Goal: Transaction & Acquisition: Purchase product/service

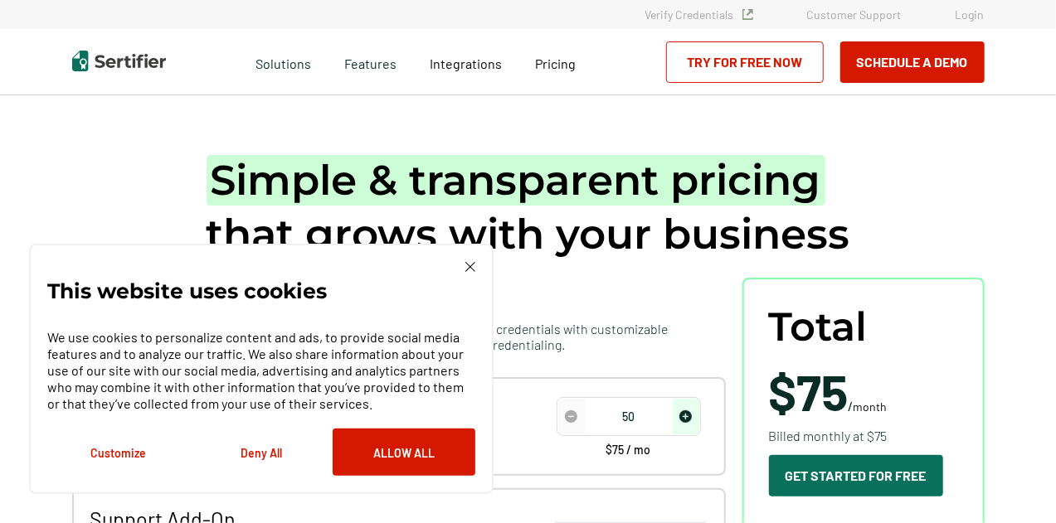
click at [473, 263] on img at bounding box center [470, 267] width 10 height 10
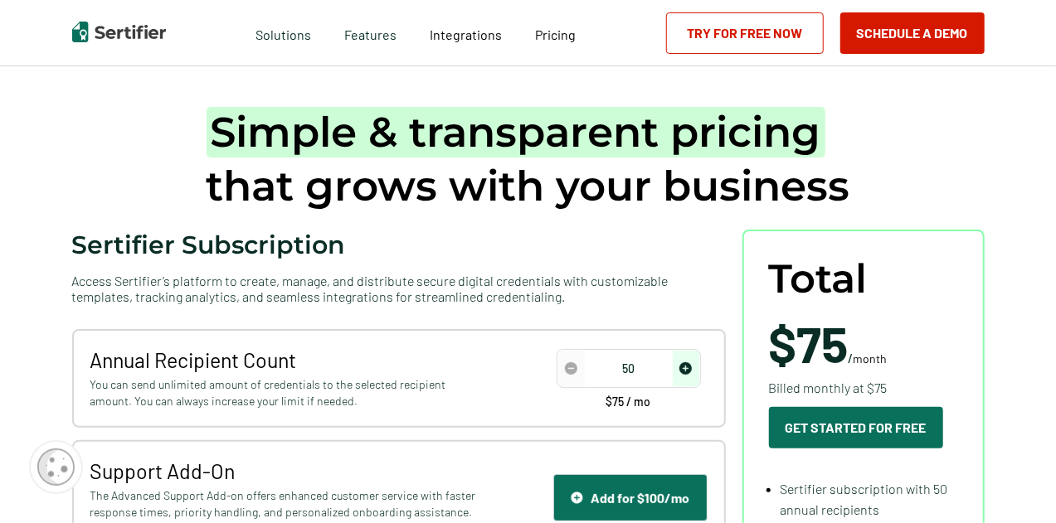
scroll to position [83, 0]
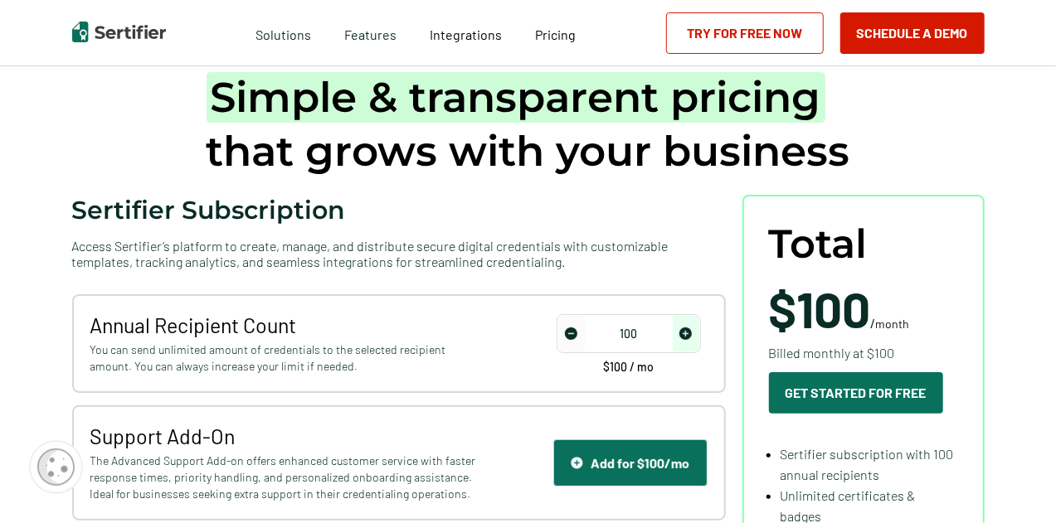
click at [689, 334] on img "increase number" at bounding box center [685, 334] width 12 height 12
click at [688, 334] on img "increase number" at bounding box center [685, 334] width 12 height 12
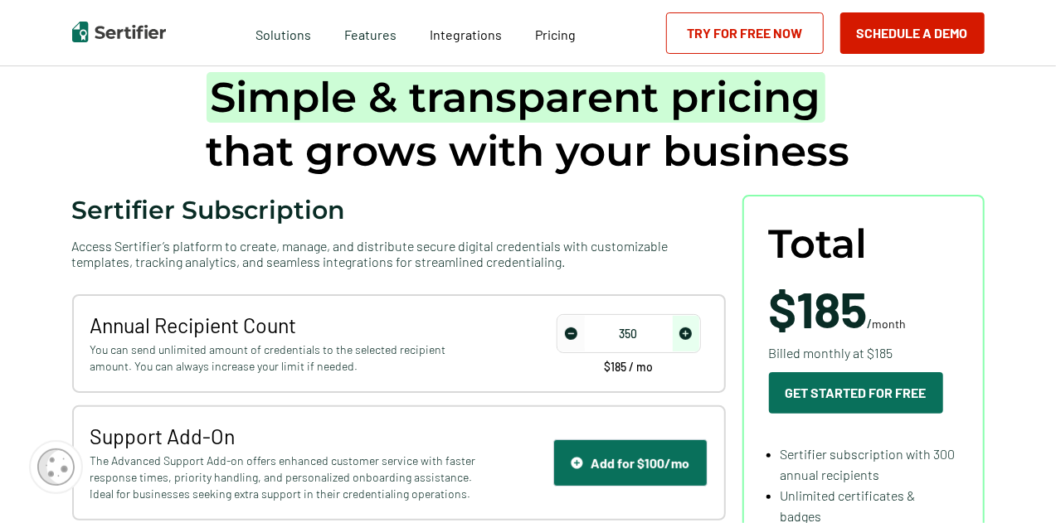
click at [688, 334] on img "increase number" at bounding box center [685, 334] width 12 height 12
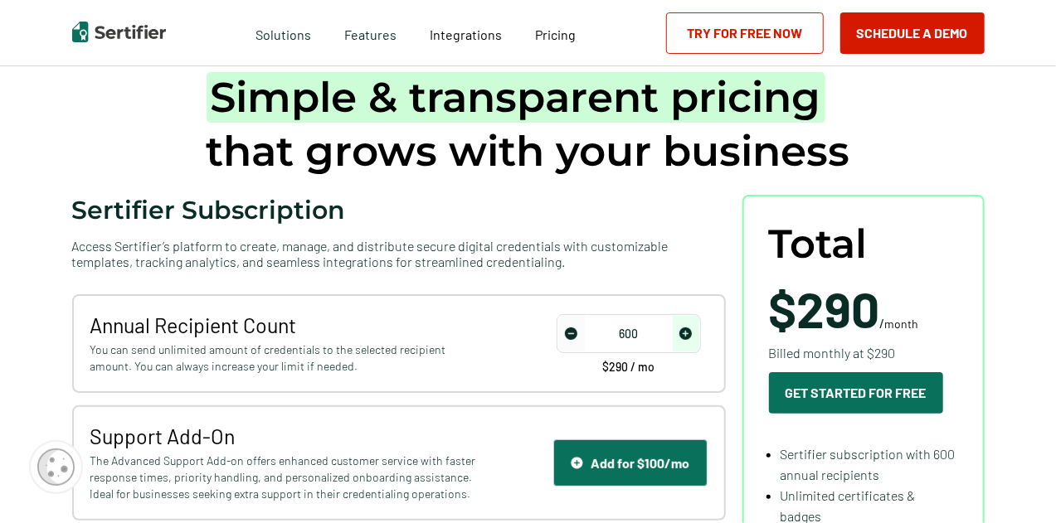
click at [688, 334] on img "increase number" at bounding box center [685, 334] width 12 height 12
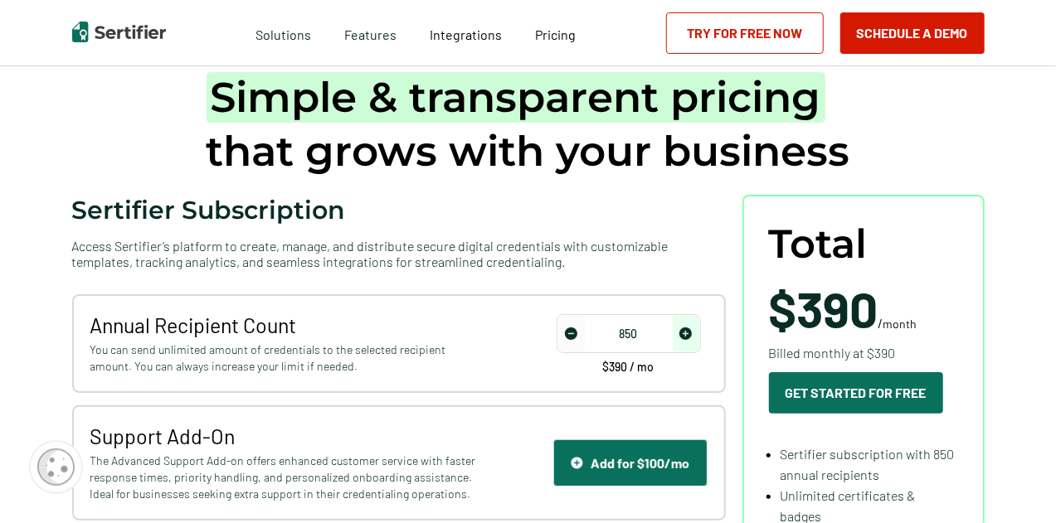
click at [688, 334] on img "increase number" at bounding box center [685, 334] width 12 height 12
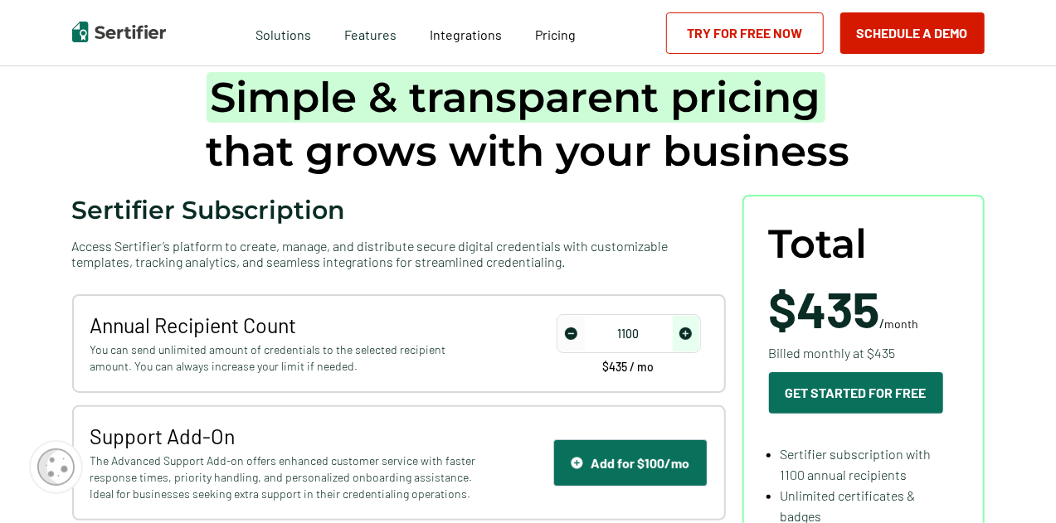
click at [688, 334] on img "increase number" at bounding box center [685, 334] width 12 height 12
click at [572, 334] on img "decrease number" at bounding box center [571, 334] width 12 height 12
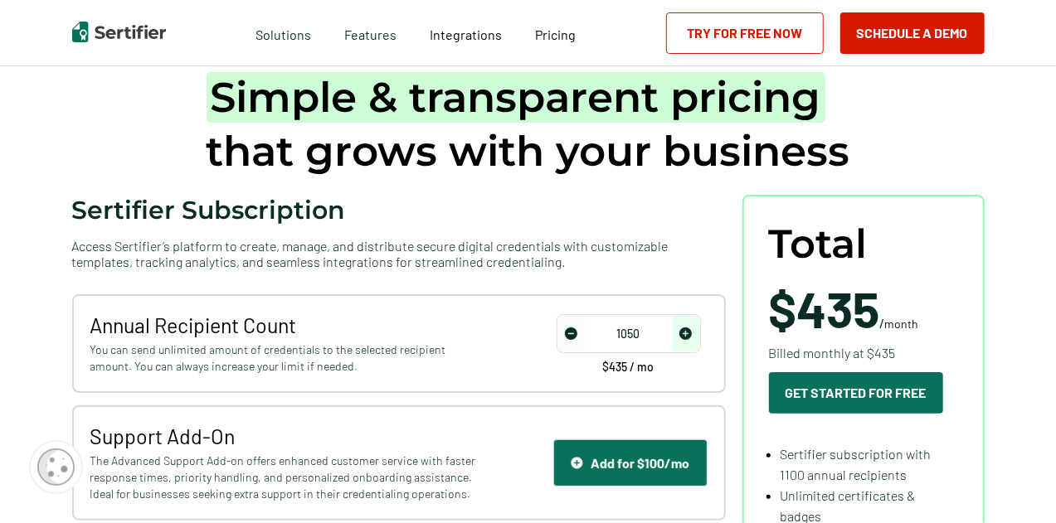
click at [572, 334] on img "decrease number" at bounding box center [571, 334] width 12 height 12
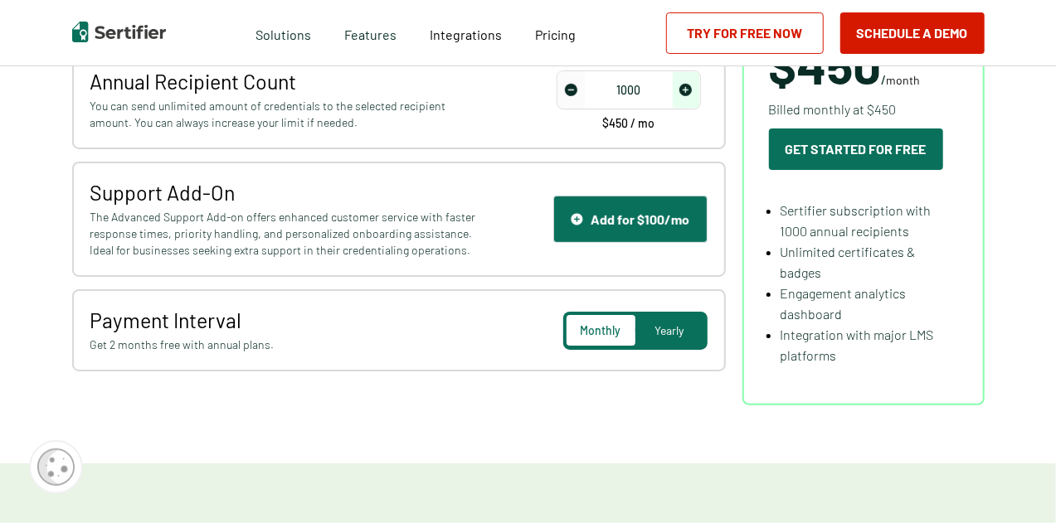
scroll to position [332, 0]
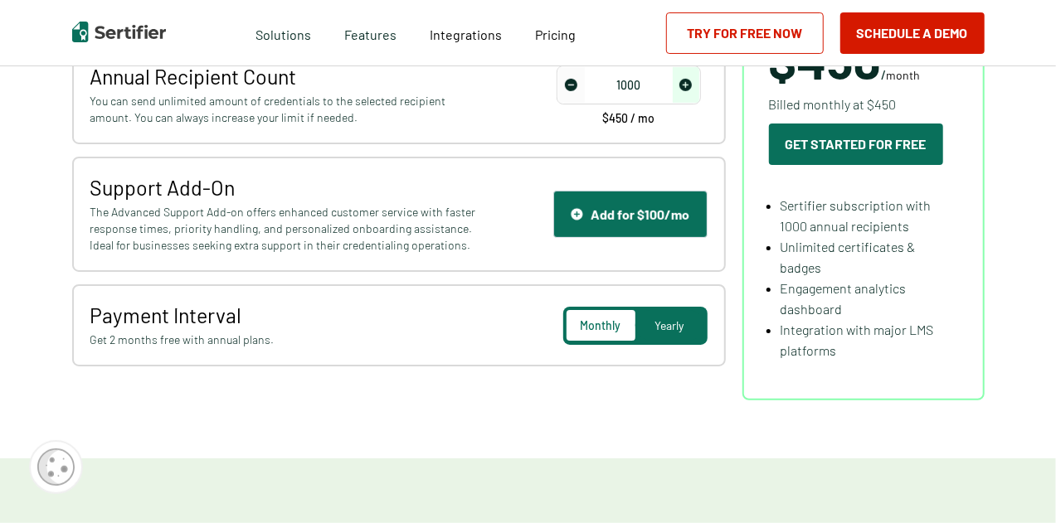
click at [595, 331] on span "Monthly" at bounding box center [601, 325] width 41 height 14
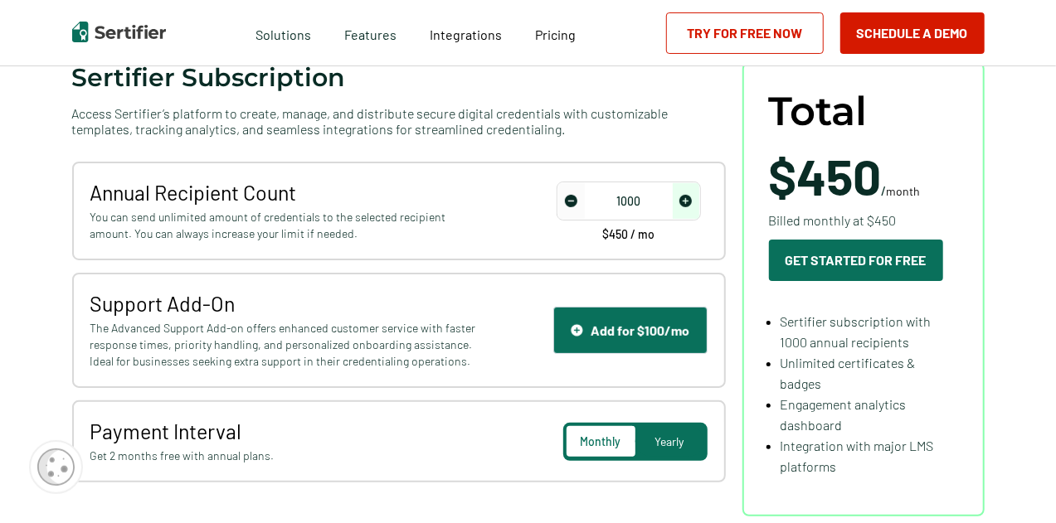
scroll to position [249, 0]
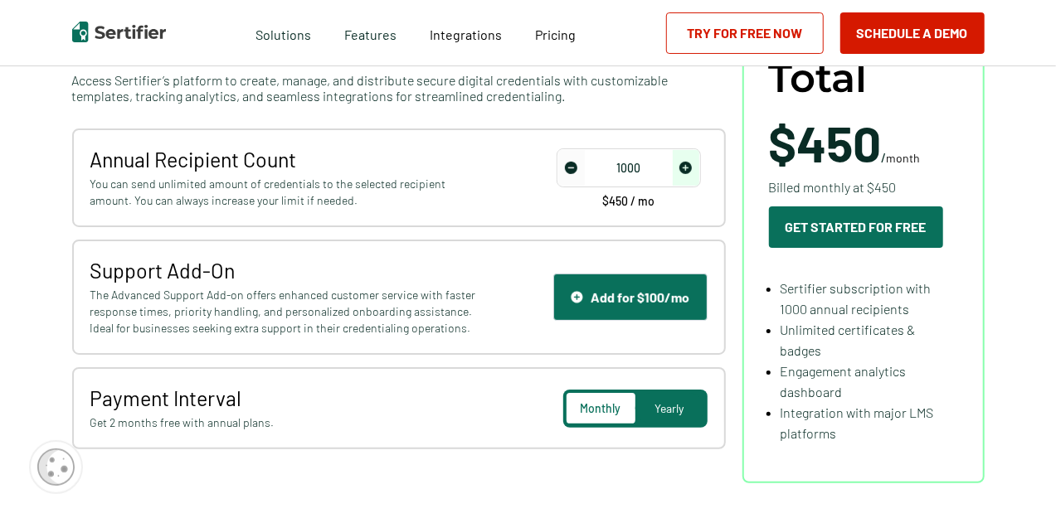
click at [668, 414] on span "Yearly" at bounding box center [669, 408] width 29 height 14
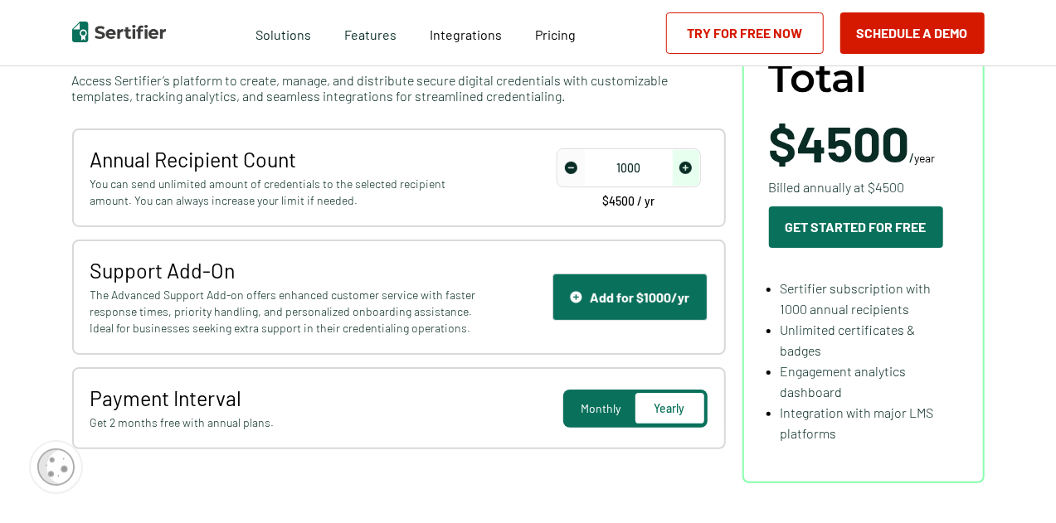
click at [584, 413] on span "Monthly" at bounding box center [601, 408] width 40 height 14
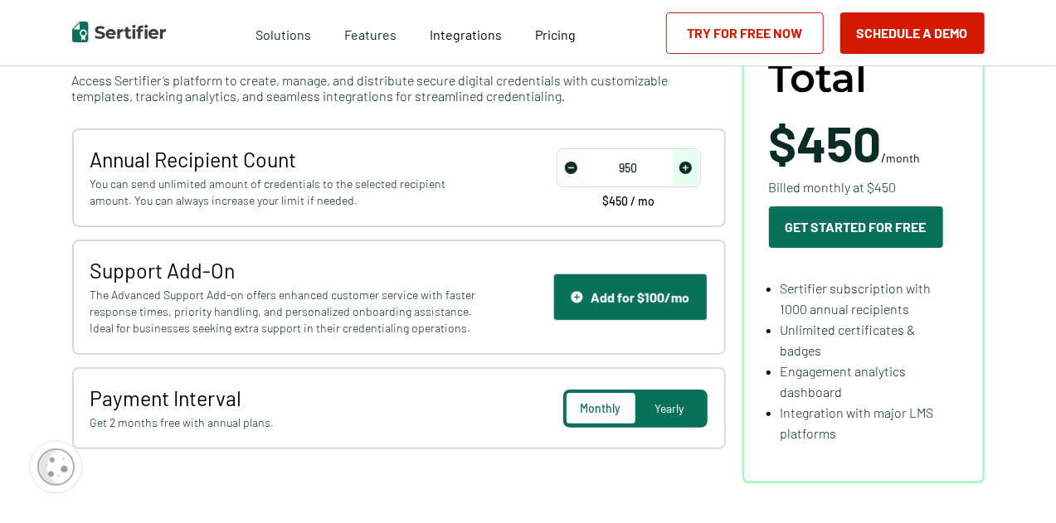
click at [576, 168] on img "decrease number" at bounding box center [571, 168] width 12 height 12
click at [619, 169] on input "800" at bounding box center [628, 168] width 141 height 25
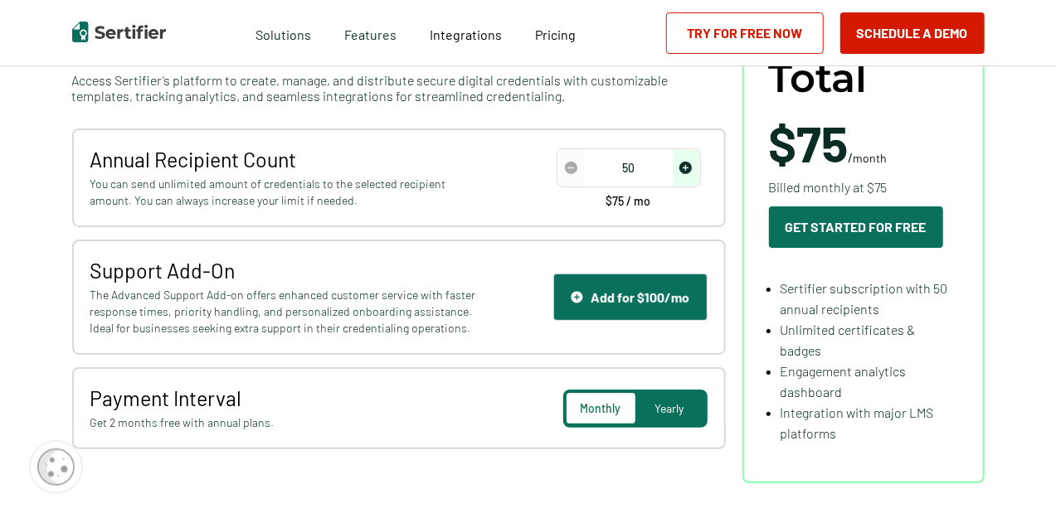
click at [571, 172] on img "decrease number" at bounding box center [571, 168] width 12 height 12
drag, startPoint x: 624, startPoint y: 168, endPoint x: 636, endPoint y: 168, distance: 12.4
click at [636, 168] on input "50" at bounding box center [628, 168] width 141 height 25
type input "1000"
click at [684, 406] on span "Yearly" at bounding box center [669, 408] width 29 height 14
